Goal: Task Accomplishment & Management: Use online tool/utility

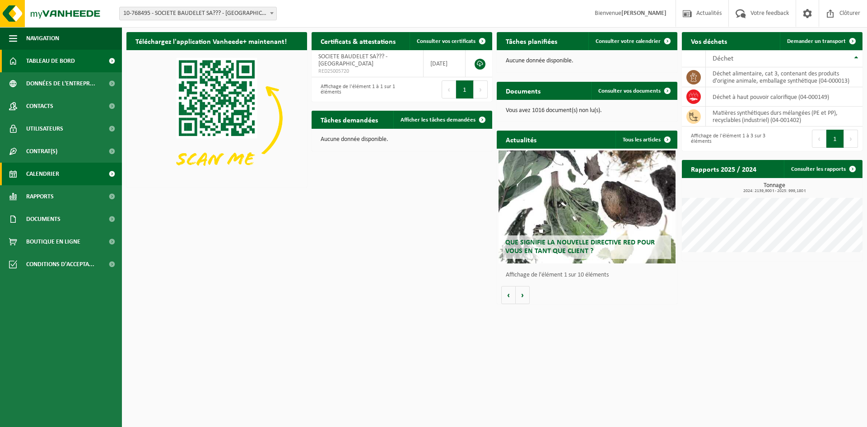
click at [40, 171] on span "Calendrier" at bounding box center [42, 174] width 33 height 23
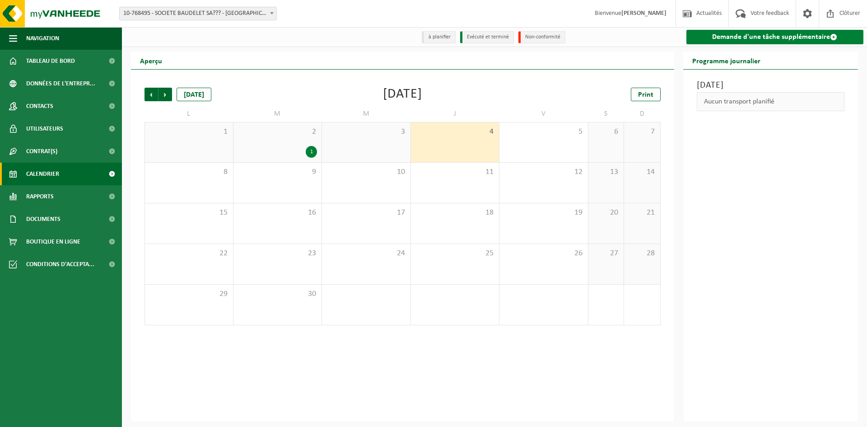
click at [734, 41] on link "Demande d'une tâche supplémentaire" at bounding box center [776, 37] width 178 height 14
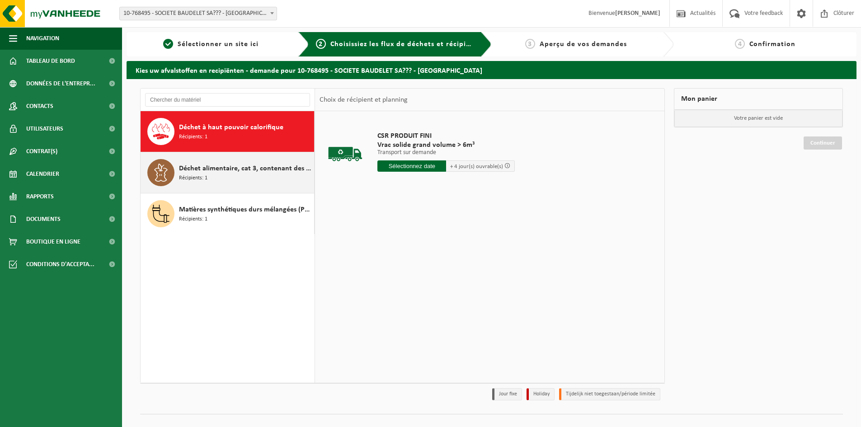
click at [233, 170] on span "Déchet alimentaire, cat 3, contenant des produits d'origine animale, emballage …" at bounding box center [245, 168] width 133 height 11
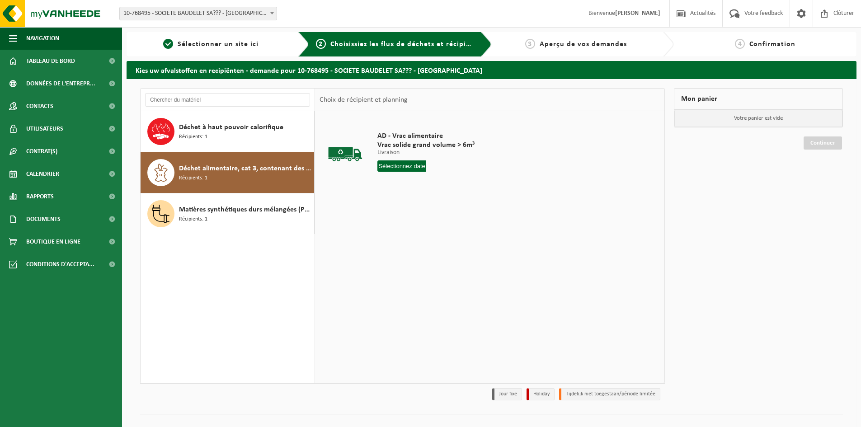
click at [416, 164] on input "text" at bounding box center [401, 165] width 49 height 11
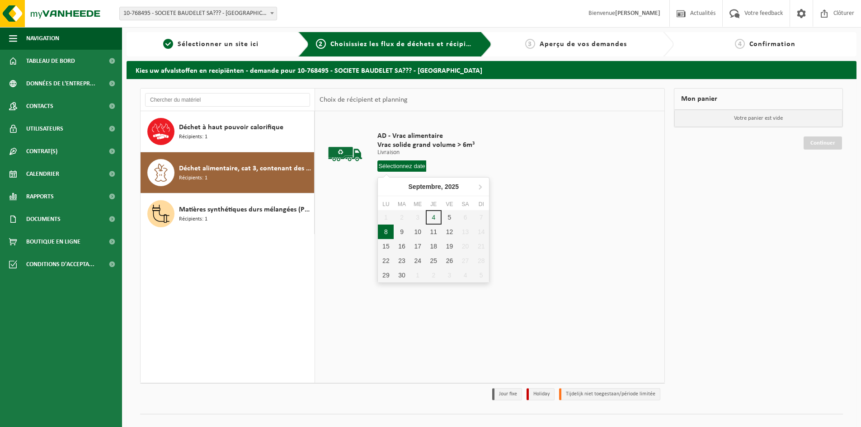
click at [388, 234] on div "8" at bounding box center [386, 232] width 16 height 14
type input "à partir de 2025-09-08"
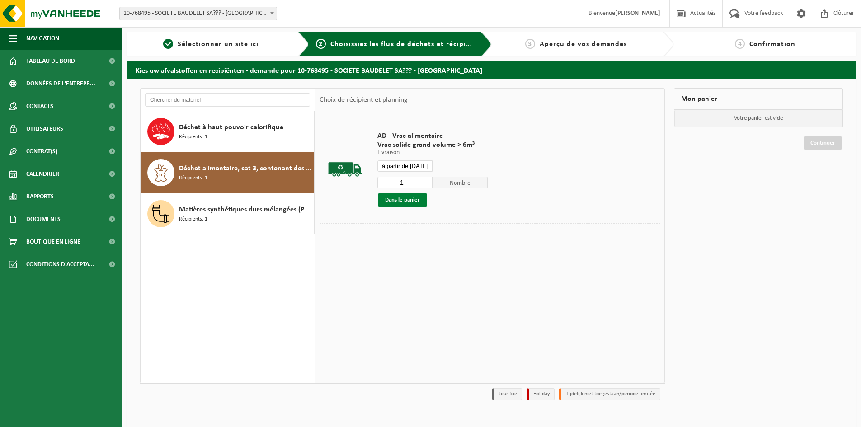
click at [406, 202] on button "Dans le panier" at bounding box center [402, 200] width 48 height 14
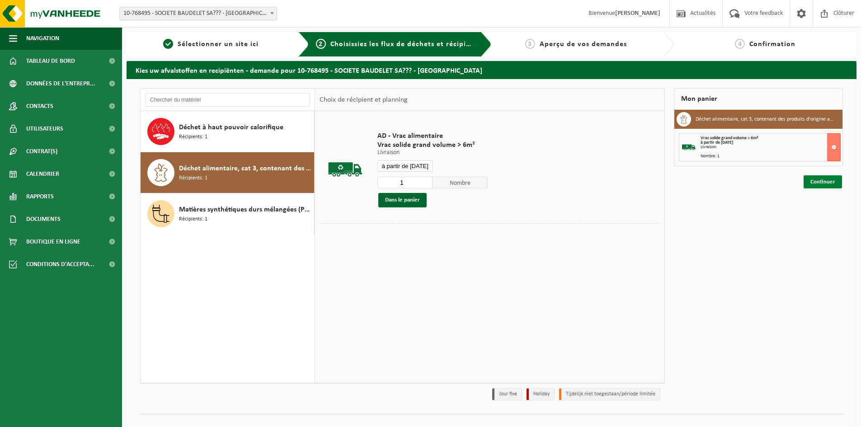
click at [828, 183] on link "Continuer" at bounding box center [822, 181] width 38 height 13
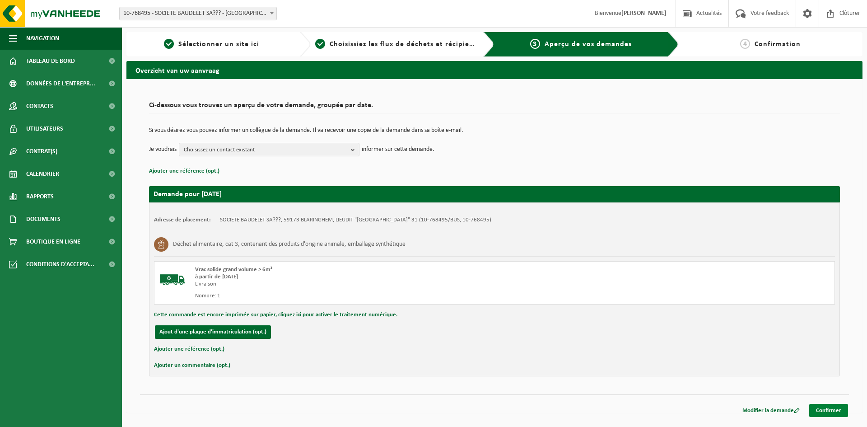
click at [848, 411] on link "Confirmer" at bounding box center [829, 410] width 39 height 13
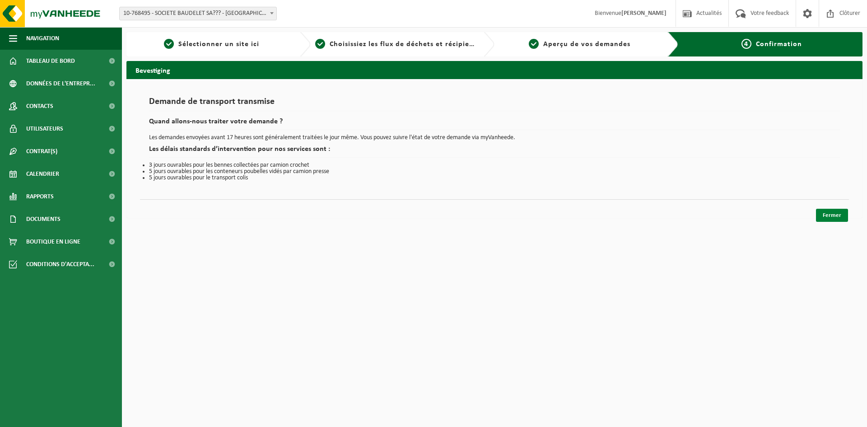
click at [834, 219] on link "Fermer" at bounding box center [832, 215] width 32 height 13
